Goal: Task Accomplishment & Management: Use online tool/utility

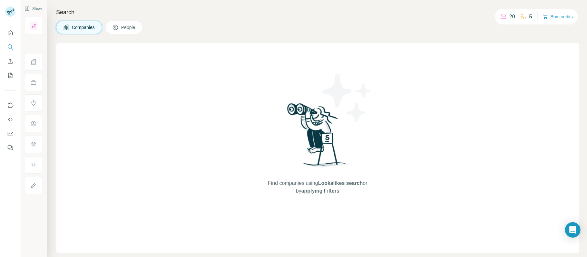
click at [73, 88] on div "Find companies using Lookalikes search or by applying Filters" at bounding box center [317, 148] width 523 height 210
click at [213, 167] on div "Find companies using Lookalikes search or by applying Filters" at bounding box center [317, 148] width 523 height 210
click at [10, 33] on icon "Quick start" at bounding box center [10, 33] width 6 height 6
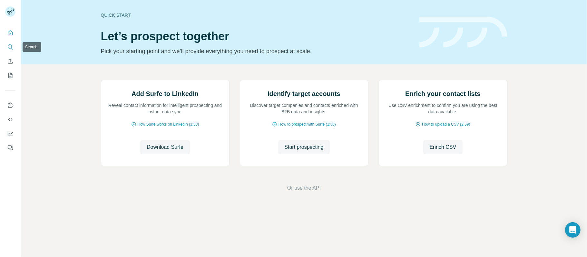
click at [8, 48] on icon "Search" at bounding box center [10, 46] width 4 height 4
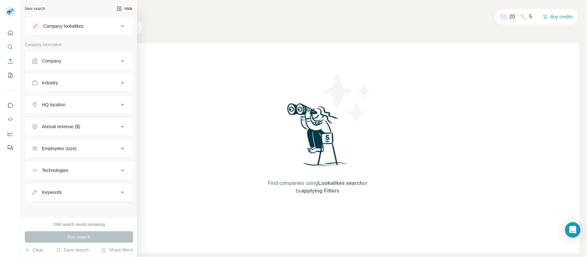
click at [121, 9] on button "Hide" at bounding box center [124, 9] width 25 height 10
click at [37, 7] on div "New search" at bounding box center [35, 9] width 20 height 6
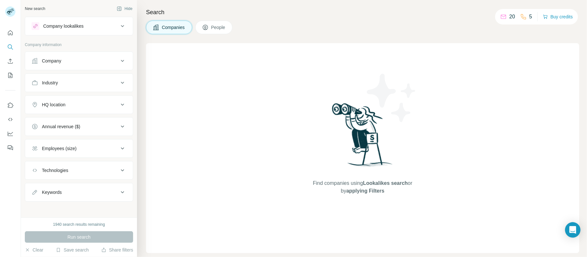
scroll to position [0, 0]
click at [72, 62] on div "Company" at bounding box center [75, 60] width 87 height 6
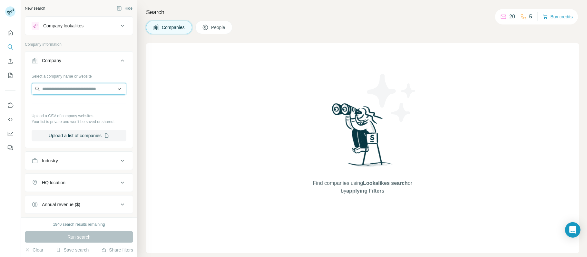
click at [76, 88] on input "text" at bounding box center [79, 89] width 95 height 12
type input "*******"
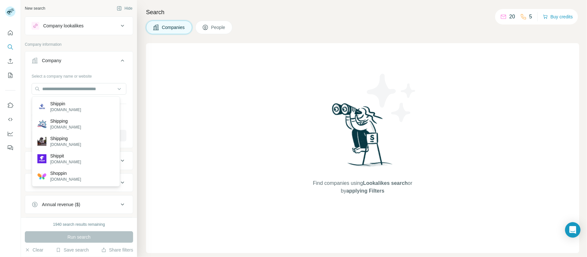
click at [84, 58] on div "Company" at bounding box center [75, 60] width 87 height 6
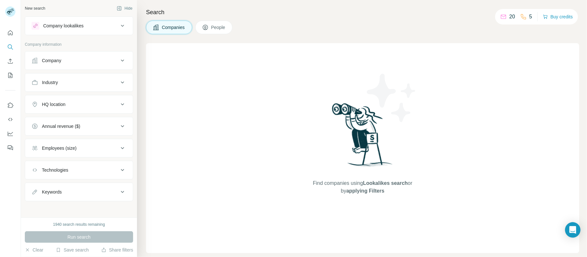
drag, startPoint x: 70, startPoint y: 77, endPoint x: 70, endPoint y: 88, distance: 10.3
click at [70, 77] on button "Industry" at bounding box center [79, 82] width 108 height 15
click at [66, 99] on input at bounding box center [76, 98] width 80 height 7
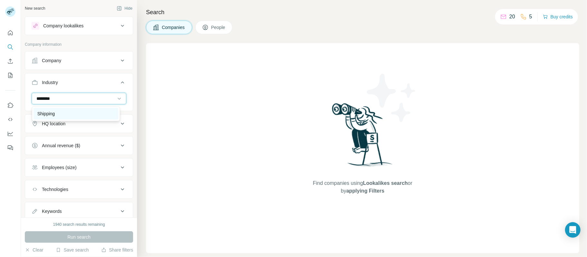
type input "********"
click at [48, 112] on p "Shipping" at bounding box center [46, 114] width 18 height 6
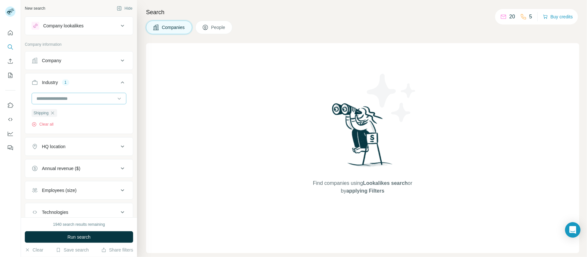
click at [74, 96] on input at bounding box center [76, 98] width 80 height 7
click at [53, 97] on input at bounding box center [76, 98] width 80 height 7
click at [55, 97] on input at bounding box center [76, 98] width 80 height 7
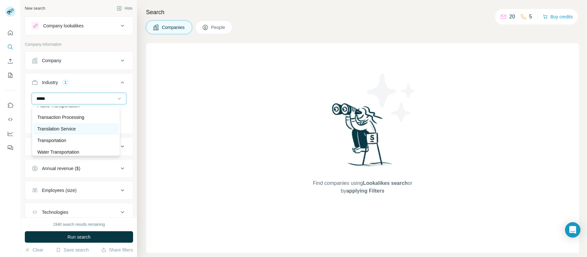
scroll to position [46, 0]
type input "*****"
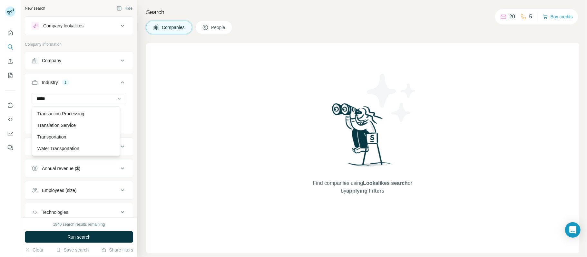
click at [141, 152] on div "Search Companies People Find companies using Lookalikes search or by applying F…" at bounding box center [362, 128] width 450 height 257
click at [546, 166] on div "Find companies using Lookalikes search or by applying Filters" at bounding box center [362, 148] width 433 height 210
click at [530, 121] on div "Find companies using Lookalikes search or by applying Filters" at bounding box center [362, 148] width 433 height 210
click at [524, 118] on div "Find companies using Lookalikes search or by applying Filters" at bounding box center [362, 148] width 433 height 210
click at [538, 182] on div "Find companies using Lookalikes search or by applying Filters" at bounding box center [362, 148] width 433 height 210
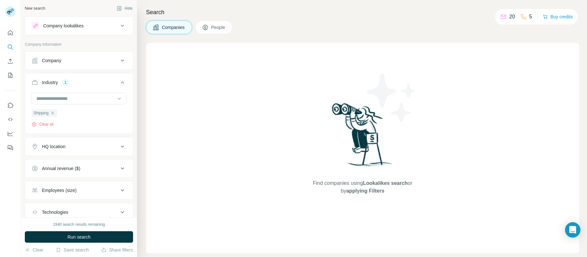
click at [516, 127] on div "Find companies using Lookalikes search or by applying Filters" at bounding box center [362, 148] width 433 height 210
click at [528, 172] on div "Find companies using Lookalikes search or by applying Filters" at bounding box center [362, 148] width 433 height 210
click at [513, 167] on div "Find companies using Lookalikes search or by applying Filters" at bounding box center [362, 148] width 433 height 210
click at [551, 143] on div "Find companies using Lookalikes search or by applying Filters" at bounding box center [362, 148] width 433 height 210
click at [547, 128] on div "Find companies using Lookalikes search or by applying Filters" at bounding box center [362, 148] width 433 height 210
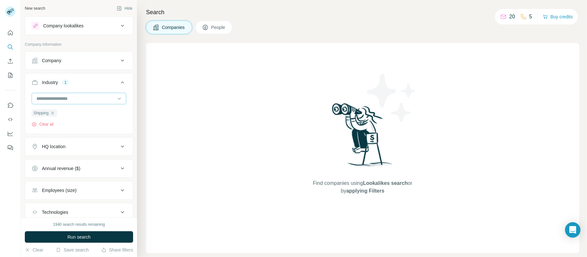
click at [73, 96] on input at bounding box center [76, 98] width 80 height 7
click at [57, 98] on input at bounding box center [76, 98] width 80 height 7
type input "****"
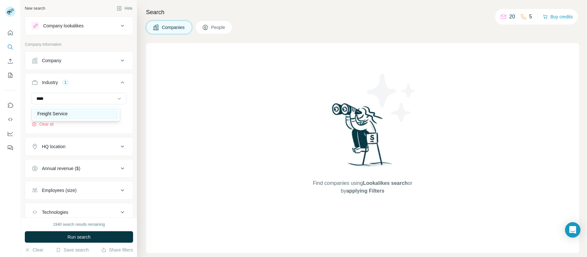
click at [51, 118] on div "Freight Service" at bounding box center [76, 114] width 85 height 12
click at [76, 147] on div "HQ location" at bounding box center [75, 146] width 87 height 6
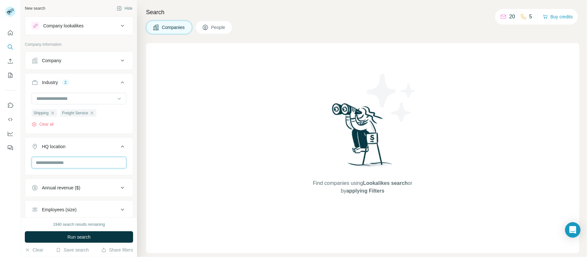
click at [73, 164] on input "text" at bounding box center [79, 163] width 95 height 12
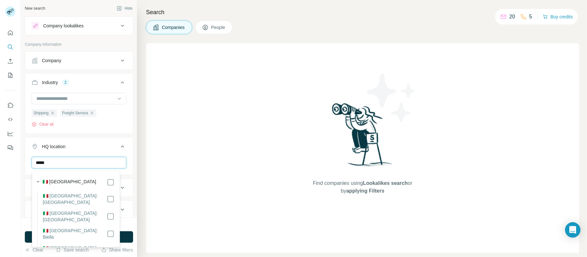
type input "*****"
click at [100, 181] on div "🇮🇹 [GEOGRAPHIC_DATA]" at bounding box center [79, 183] width 72 height 8
click at [107, 181] on icon at bounding box center [111, 183] width 8 height 8
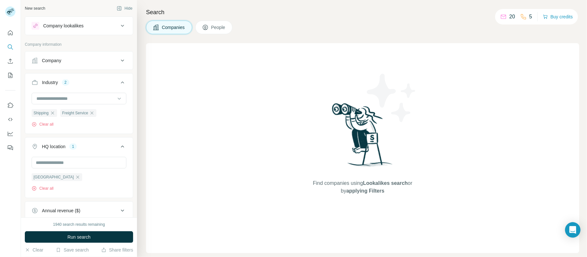
scroll to position [89, 0]
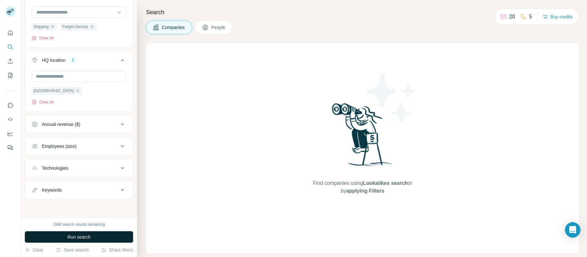
click at [89, 236] on span "Run search" at bounding box center [78, 237] width 23 height 6
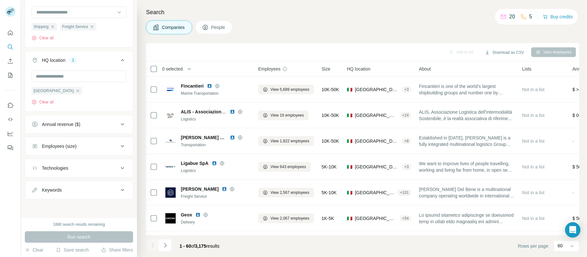
drag, startPoint x: 143, startPoint y: 236, endPoint x: 5, endPoint y: 160, distance: 157.4
click at [143, 236] on div "Search Companies People Add to list Download as CSV View employees 0 selected C…" at bounding box center [362, 128] width 450 height 257
click at [143, 237] on div "Search Companies People Add to list Download as CSV View employees 0 selected C…" at bounding box center [362, 128] width 450 height 257
click at [139, 176] on div "Search Companies People Add to list Download as CSV View employees 0 selected C…" at bounding box center [362, 128] width 450 height 257
drag, startPoint x: 142, startPoint y: 160, endPoint x: 121, endPoint y: 181, distance: 29.7
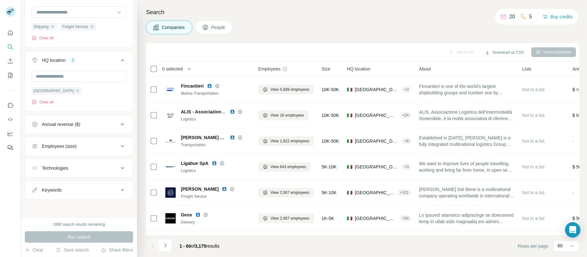
click at [142, 160] on div "Search Companies People Add to list Download as CSV View employees 0 selected C…" at bounding box center [362, 128] width 450 height 257
click at [474, 245] on footer "1 - 60 of 3,175 results Rows per page 60" at bounding box center [362, 246] width 433 height 22
click at [141, 223] on div "Search Companies People Add to list Download as CSV View employees 0 selected C…" at bounding box center [362, 128] width 450 height 257
click at [139, 232] on div "Search Companies People Add to list Download as CSV View employees 0 selected C…" at bounding box center [362, 128] width 450 height 257
click at [145, 236] on div "Search Companies People Add to list Download as CSV View employees 0 selected C…" at bounding box center [362, 128] width 450 height 257
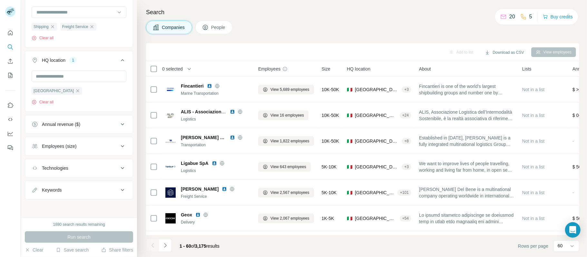
click at [140, 235] on div "Search Companies People Add to list Download as CSV View employees 0 selected C…" at bounding box center [362, 128] width 450 height 257
click at [130, 132] on div "New search Hide Company lookalikes Company information Company Industry 2 Shipp…" at bounding box center [79, 109] width 116 height 218
click at [139, 145] on div "Search Companies People Add to list Download as CSV View employees 0 selected C…" at bounding box center [362, 128] width 450 height 257
click at [528, 33] on div "Companies People" at bounding box center [362, 28] width 433 height 14
click at [537, 31] on div "Companies People" at bounding box center [362, 28] width 433 height 14
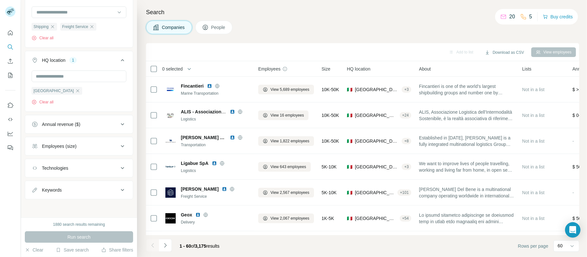
click at [360, 247] on footer "1 - 60 of 3,175 results Rows per page 60" at bounding box center [362, 246] width 433 height 22
click at [356, 245] on footer "1 - 60 of 3,175 results Rows per page 60" at bounding box center [362, 246] width 433 height 22
click at [75, 89] on icon "button" at bounding box center [77, 90] width 5 height 5
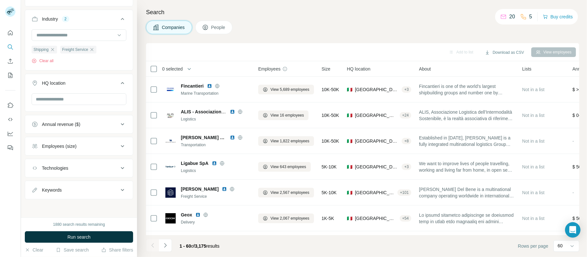
scroll to position [66, 0]
click at [54, 99] on input "text" at bounding box center [79, 100] width 95 height 12
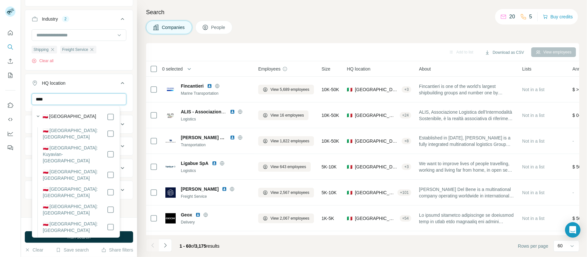
type input "****"
click at [99, 116] on div "🇵🇱 [GEOGRAPHIC_DATA]" at bounding box center [79, 117] width 72 height 8
click at [107, 117] on icon at bounding box center [111, 117] width 8 height 8
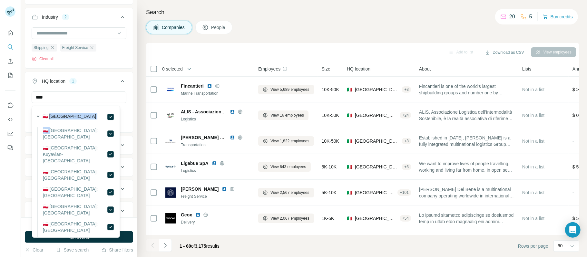
click at [123, 99] on div "**** [GEOGRAPHIC_DATA] Clear all" at bounding box center [79, 112] width 108 height 40
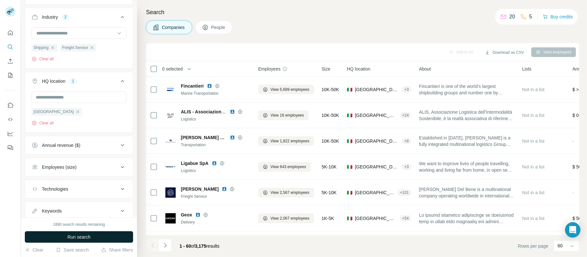
click at [105, 236] on button "Run search" at bounding box center [79, 238] width 108 height 12
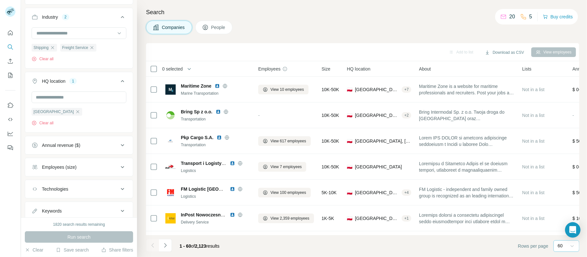
click at [571, 251] on div at bounding box center [572, 247] width 6 height 12
click at [486, 252] on footer "1 - 60 of 2,123 results Rows per page 60" at bounding box center [362, 246] width 433 height 22
click at [75, 114] on icon "button" at bounding box center [77, 111] width 5 height 5
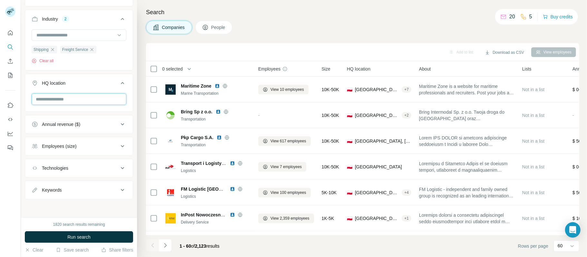
click at [54, 96] on input "text" at bounding box center [79, 100] width 95 height 12
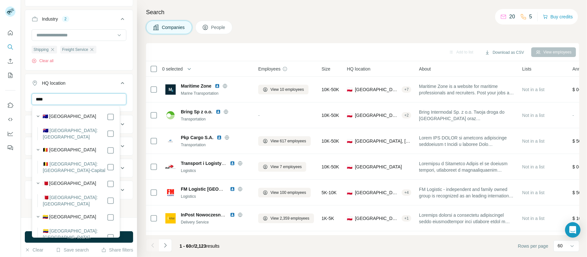
click at [66, 94] on input "****" at bounding box center [79, 100] width 95 height 12
click at [66, 101] on input "****" at bounding box center [79, 100] width 95 height 12
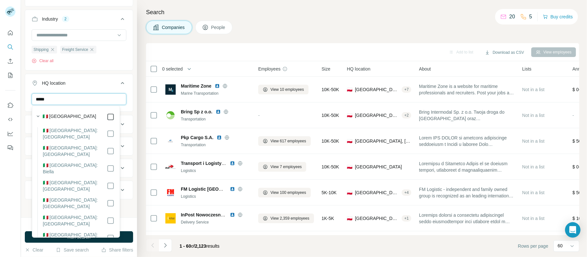
type input "*****"
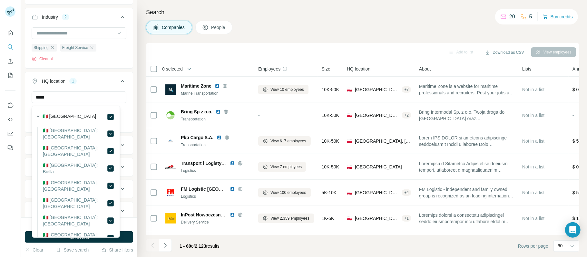
click at [129, 120] on div "New search Hide Company lookalikes Company information Company Industry 2 Shipp…" at bounding box center [79, 109] width 116 height 218
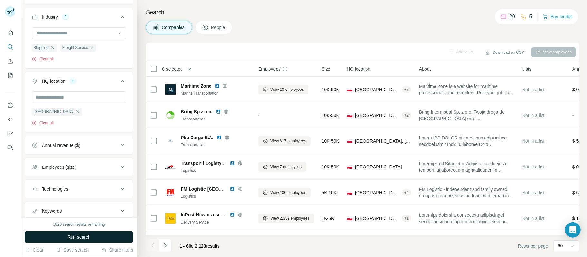
click at [82, 236] on span "Run search" at bounding box center [78, 237] width 23 height 6
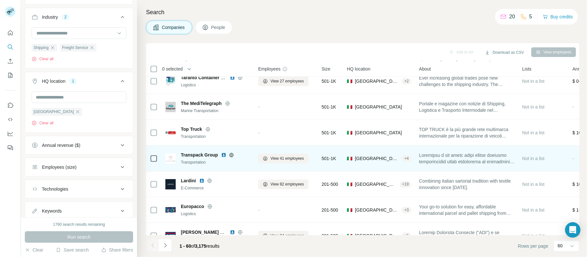
scroll to position [1393, 0]
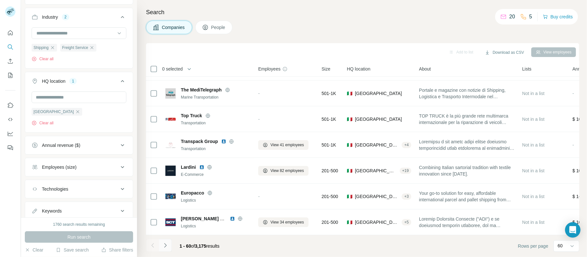
click at [166, 247] on icon "Navigate to next page" at bounding box center [165, 245] width 6 height 6
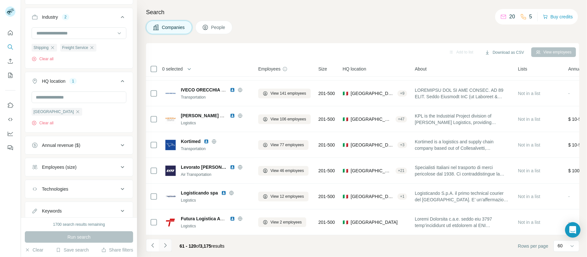
click at [167, 248] on icon "Navigate to next page" at bounding box center [165, 245] width 6 height 6
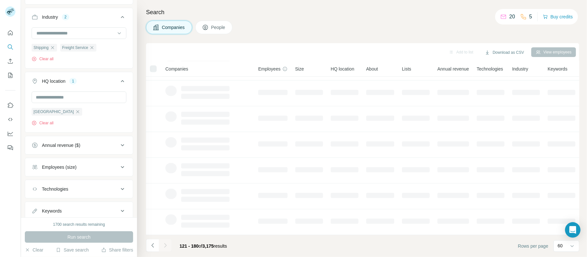
scroll to position [104, 0]
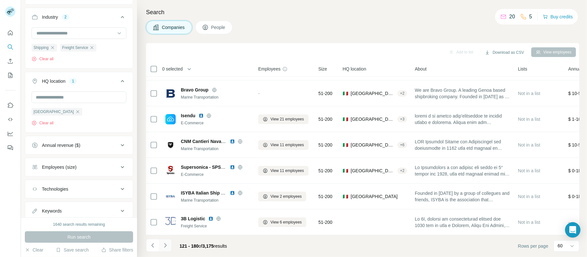
click at [167, 248] on icon "Navigate to next page" at bounding box center [165, 245] width 6 height 6
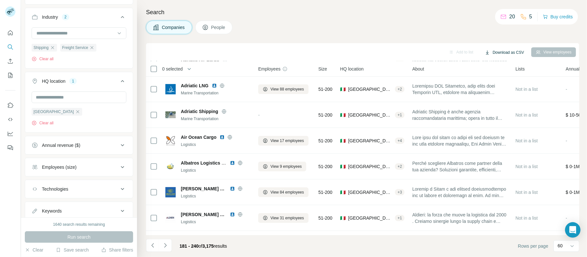
scroll to position [1393, 0]
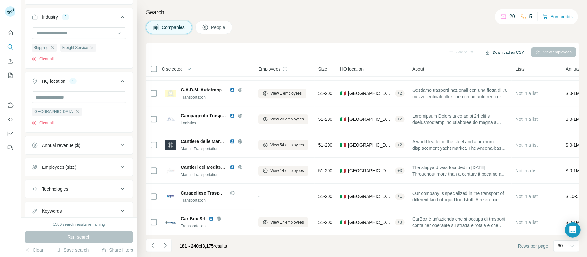
click at [507, 51] on button "Download as CSV" at bounding box center [504, 53] width 48 height 10
click at [452, 34] on div "Search Companies People Add to list Download as CSV View employees 0 selected C…" at bounding box center [362, 128] width 450 height 257
click at [168, 248] on icon "Navigate to next page" at bounding box center [165, 245] width 6 height 6
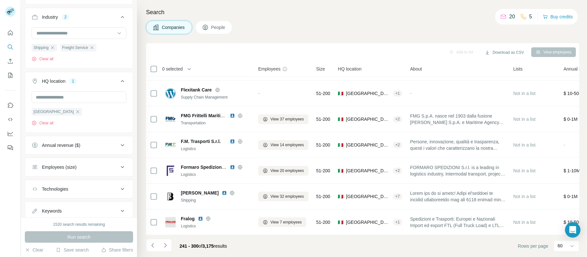
click at [167, 248] on icon "Navigate to next page" at bounding box center [165, 245] width 6 height 6
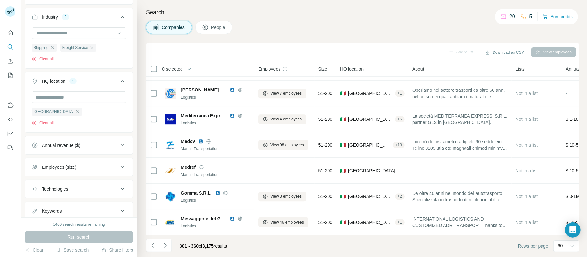
click at [167, 248] on icon "Navigate to next page" at bounding box center [165, 245] width 6 height 6
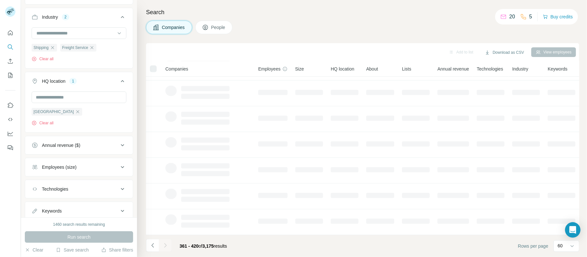
scroll to position [104, 0]
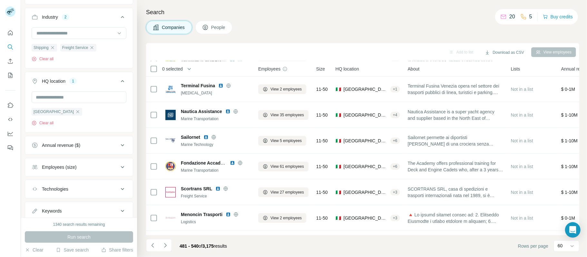
scroll to position [1393, 0]
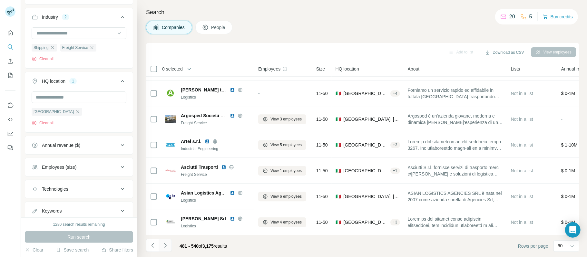
click at [169, 245] on button "Navigate to next page" at bounding box center [165, 245] width 13 height 13
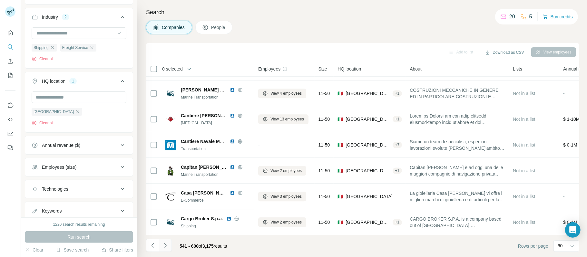
click at [169, 245] on button "Navigate to next page" at bounding box center [165, 245] width 13 height 13
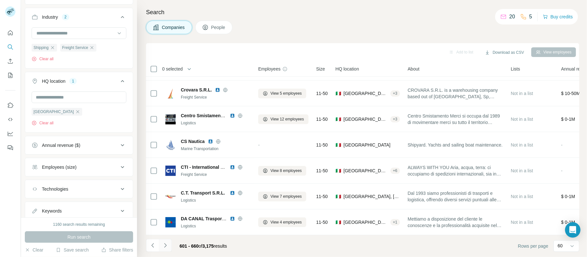
click at [168, 245] on icon "Navigate to next page" at bounding box center [165, 245] width 6 height 6
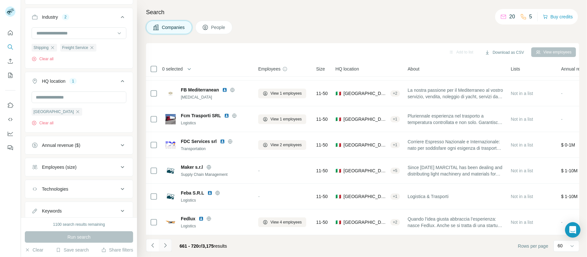
click at [168, 251] on button "Navigate to next page" at bounding box center [165, 245] width 13 height 13
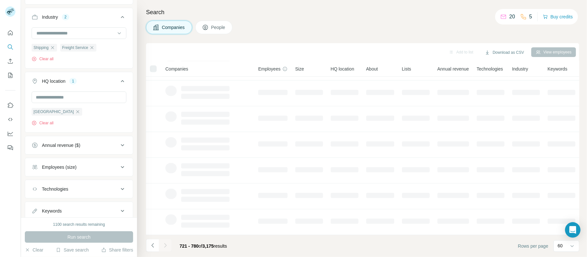
scroll to position [104, 0]
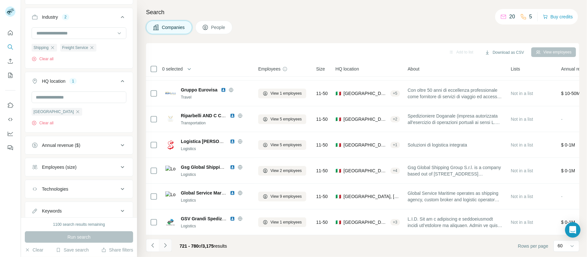
click at [167, 247] on icon "Navigate to next page" at bounding box center [165, 245] width 6 height 6
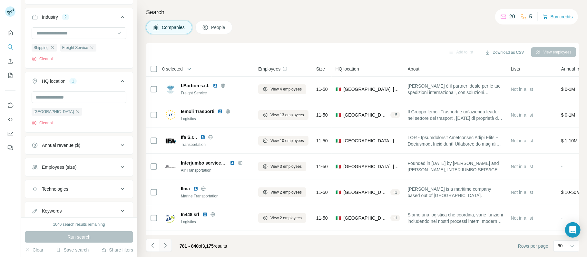
scroll to position [1393, 0]
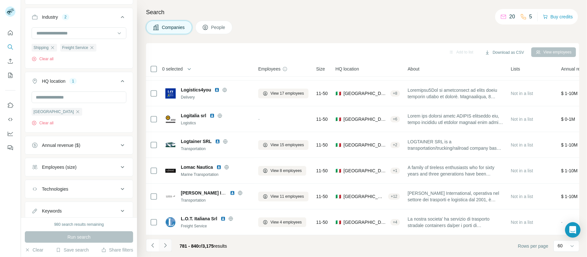
click at [167, 247] on icon "Navigate to next page" at bounding box center [165, 245] width 6 height 6
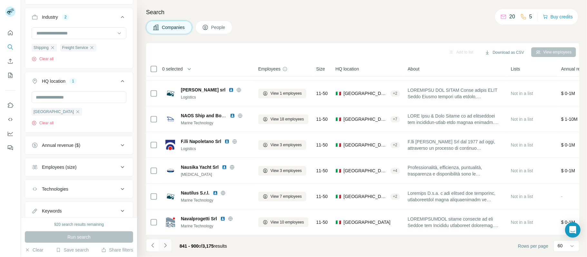
click at [167, 247] on icon "Navigate to next page" at bounding box center [165, 245] width 6 height 6
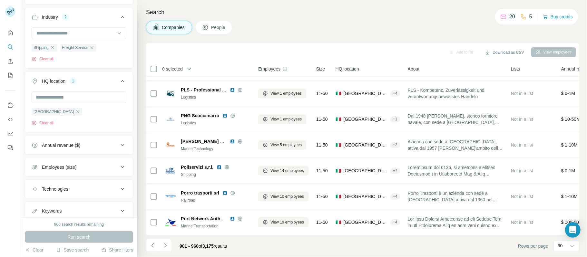
click at [130, 161] on div "New search Hide Company lookalikes Company information Company Industry 2 Shipp…" at bounding box center [79, 109] width 116 height 218
